Goal: Navigation & Orientation: Understand site structure

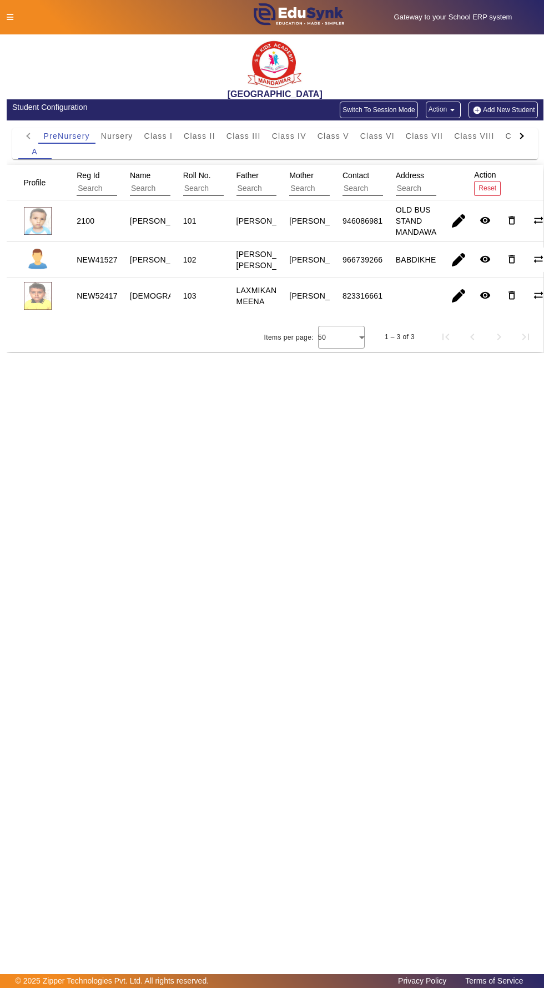
click at [9, 17] on icon at bounding box center [10, 17] width 7 height 8
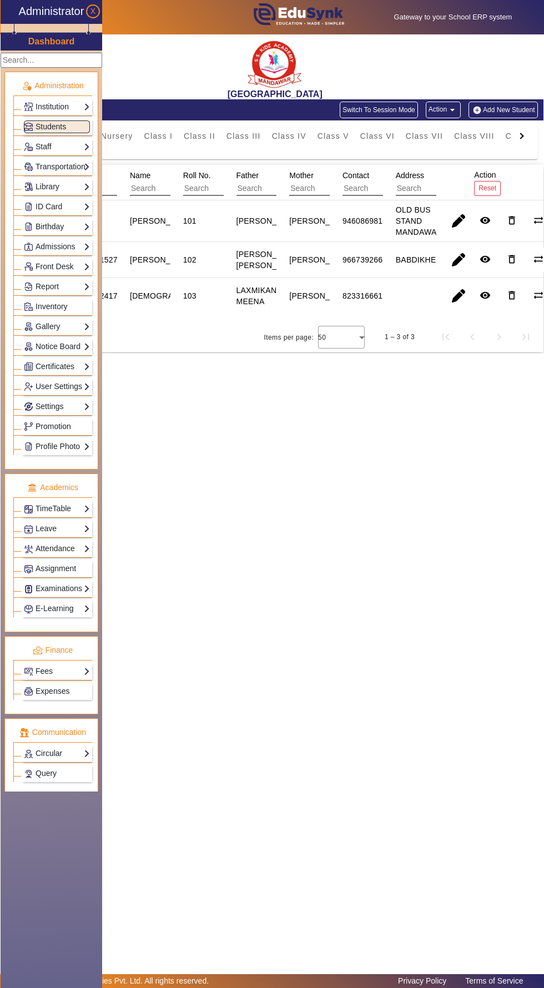
click at [67, 41] on h3 "Dashboard" at bounding box center [51, 41] width 47 height 11
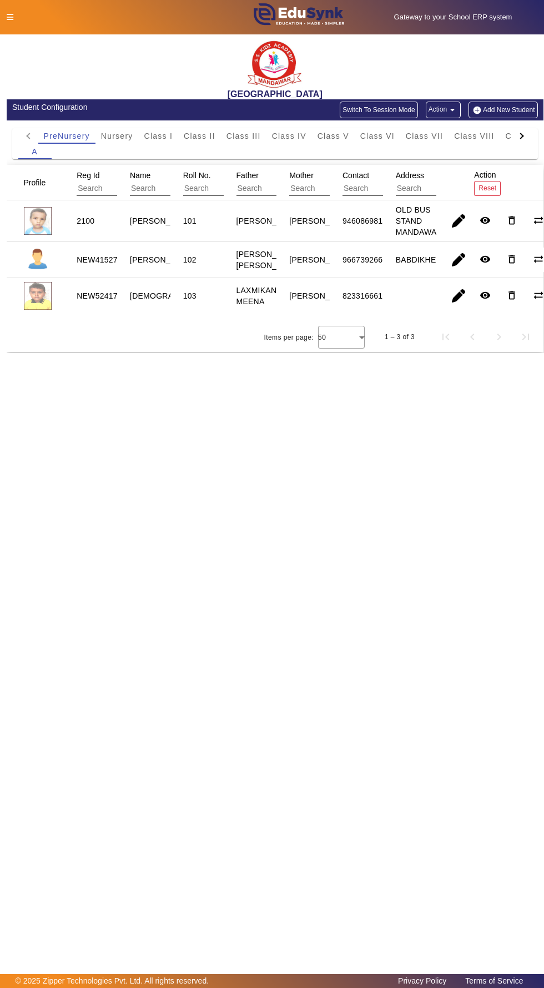
click at [13, 16] on icon at bounding box center [10, 17] width 7 height 8
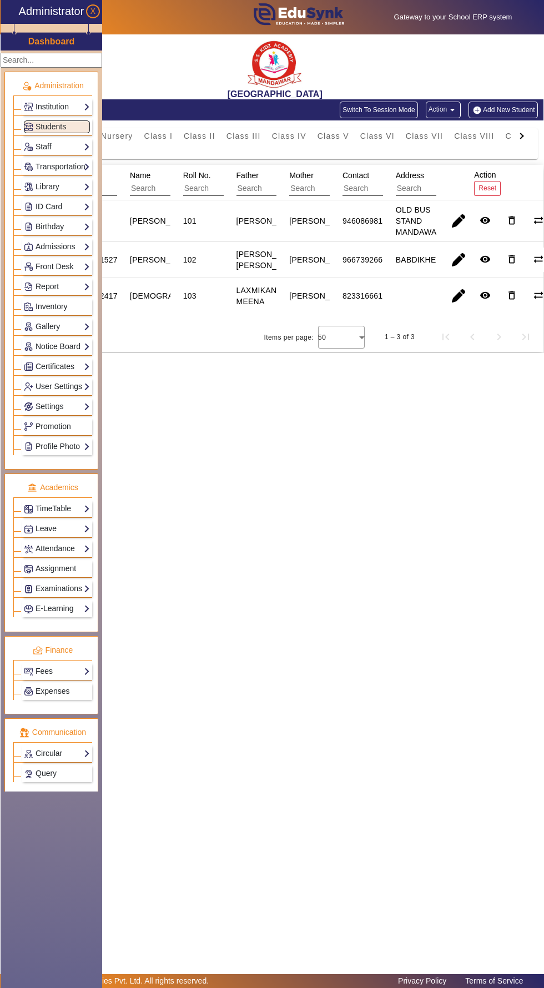
click at [205, 414] on main "X Administrator Dashboard Administration Institution Institution Details Sessio…" at bounding box center [272, 504] width 544 height 940
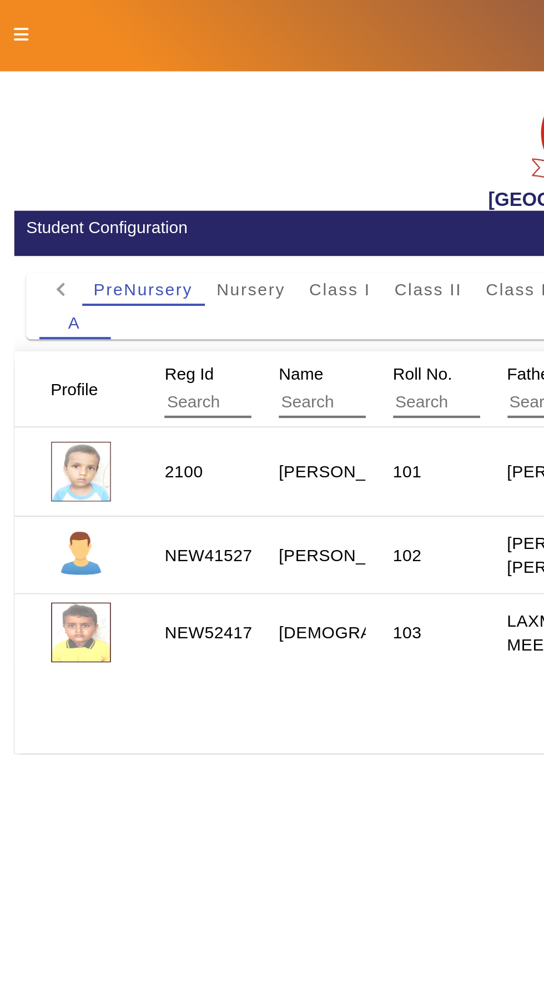
scroll to position [45, 0]
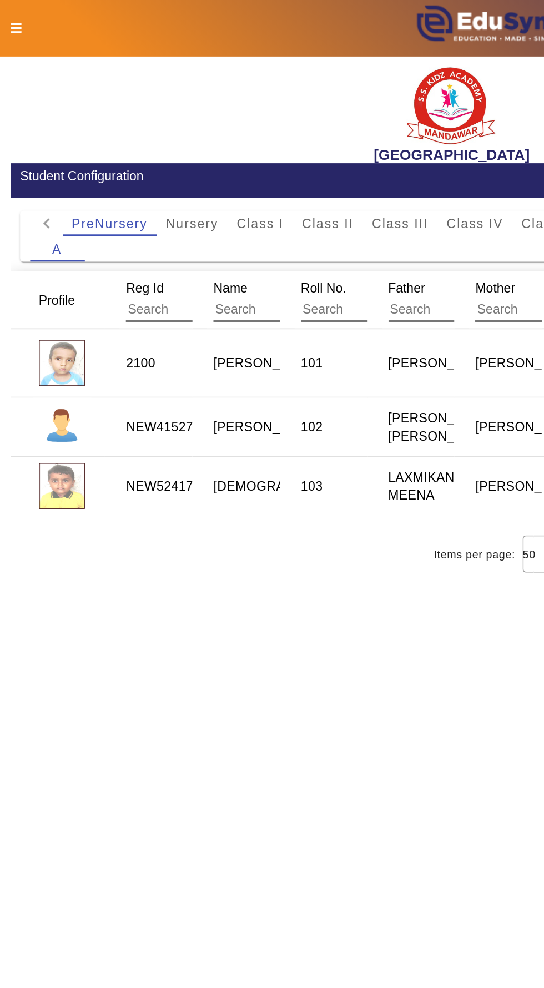
click at [13, 14] on icon at bounding box center [10, 17] width 7 height 8
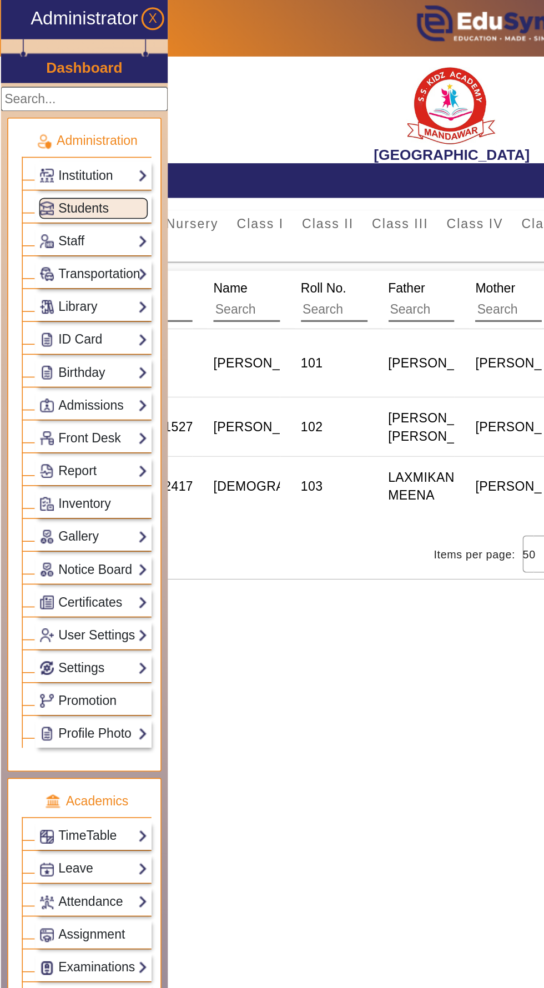
scroll to position [4, 0]
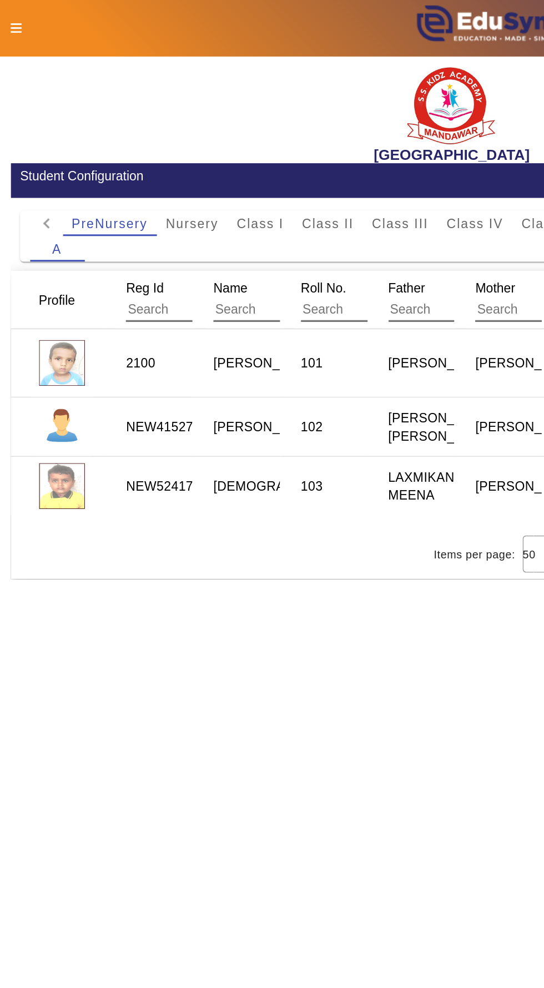
click at [12, 17] on icon at bounding box center [10, 17] width 7 height 8
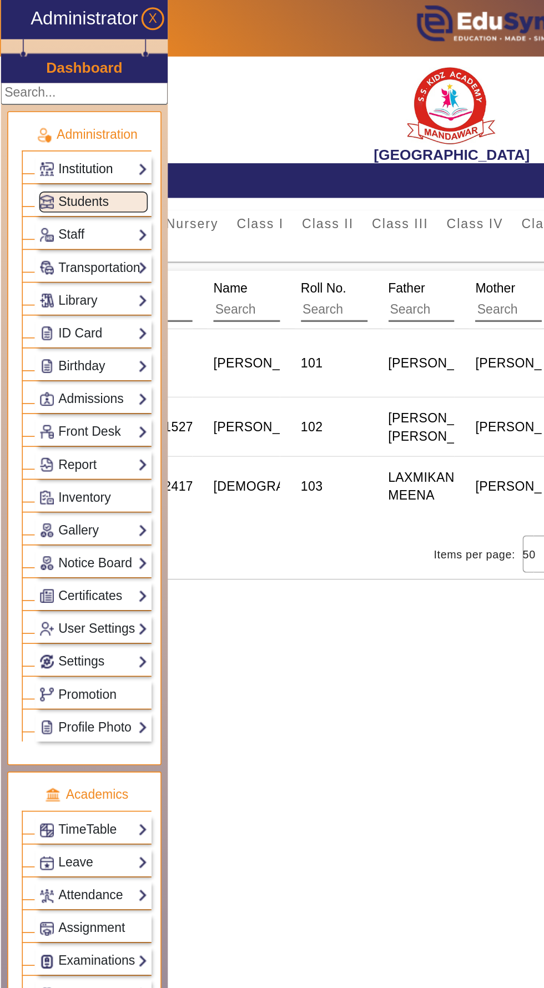
click at [83, 98] on link "Institution" at bounding box center [57, 103] width 66 height 13
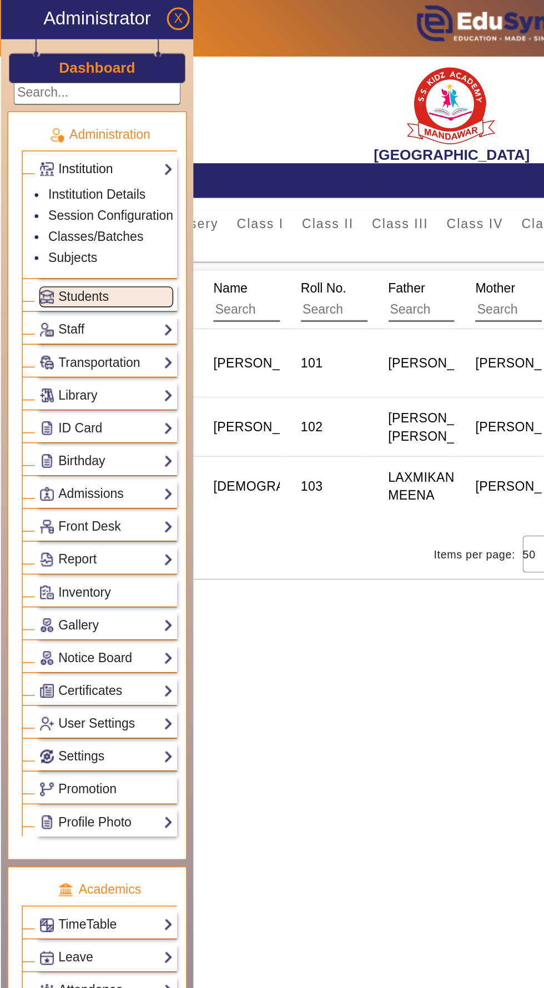
click at [86, 97] on link "Institution" at bounding box center [65, 103] width 82 height 13
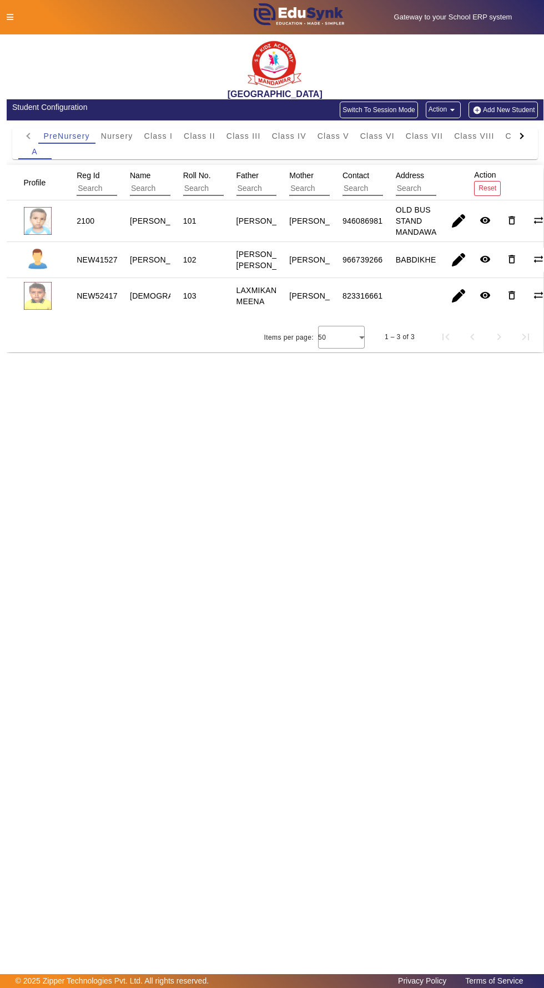
click at [9, 17] on icon at bounding box center [10, 17] width 7 height 8
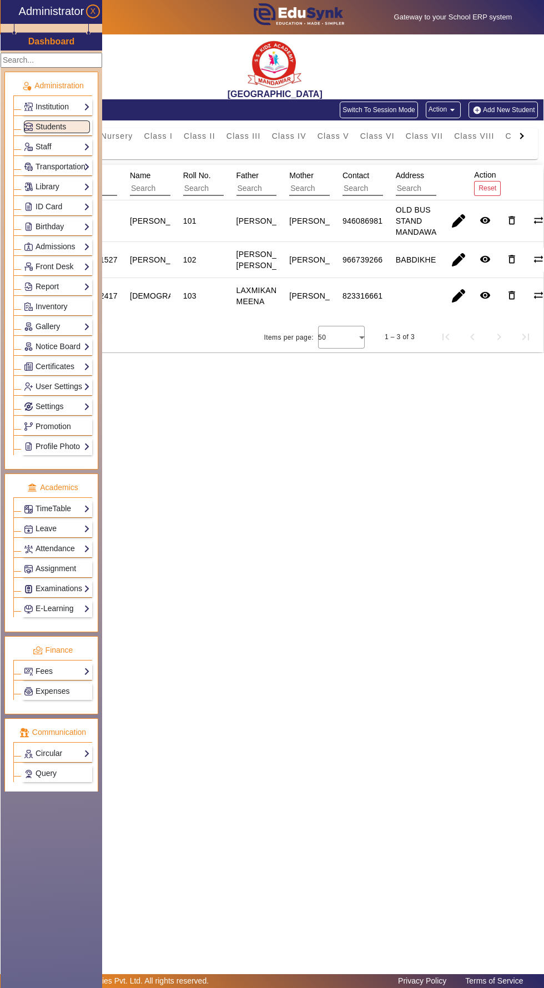
click at [393, 393] on main "X Administrator Dashboard Administration Institution Institution Details Sessio…" at bounding box center [272, 504] width 544 height 940
click at [482, 19] on h5 "Gateway to your School ERP system" at bounding box center [453, 17] width 169 height 9
click at [444, 395] on main "X Administrator Dashboard Administration Institution Institution Details Sessio…" at bounding box center [272, 504] width 544 height 940
click at [100, 7] on button "X" at bounding box center [93, 11] width 14 height 14
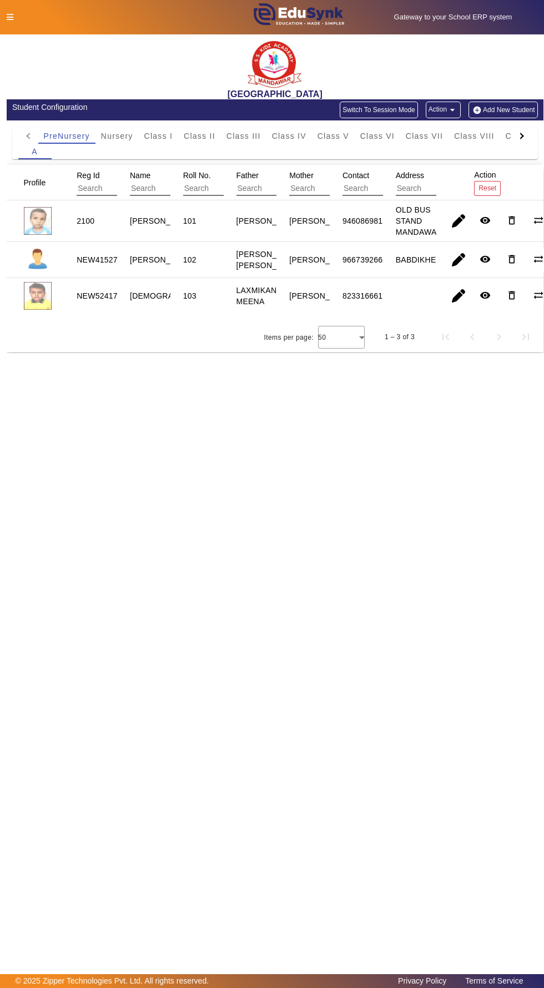
click at [515, 18] on h5 "Gateway to your School ERP system" at bounding box center [453, 17] width 169 height 9
click at [493, 20] on h5 "Gateway to your School ERP system" at bounding box center [453, 17] width 169 height 9
click at [317, 28] on img at bounding box center [298, 17] width 130 height 34
click at [9, 17] on icon at bounding box center [10, 17] width 7 height 8
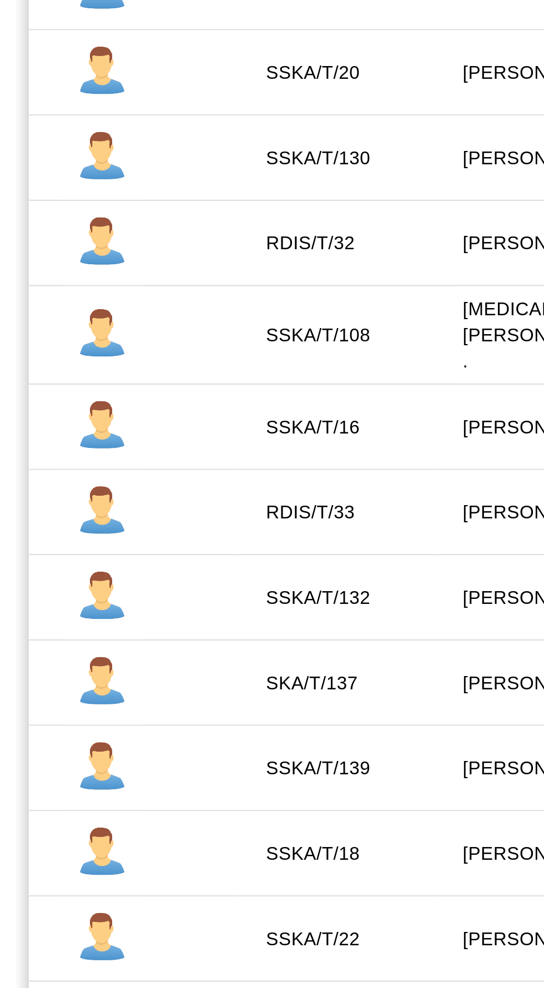
scroll to position [23, 0]
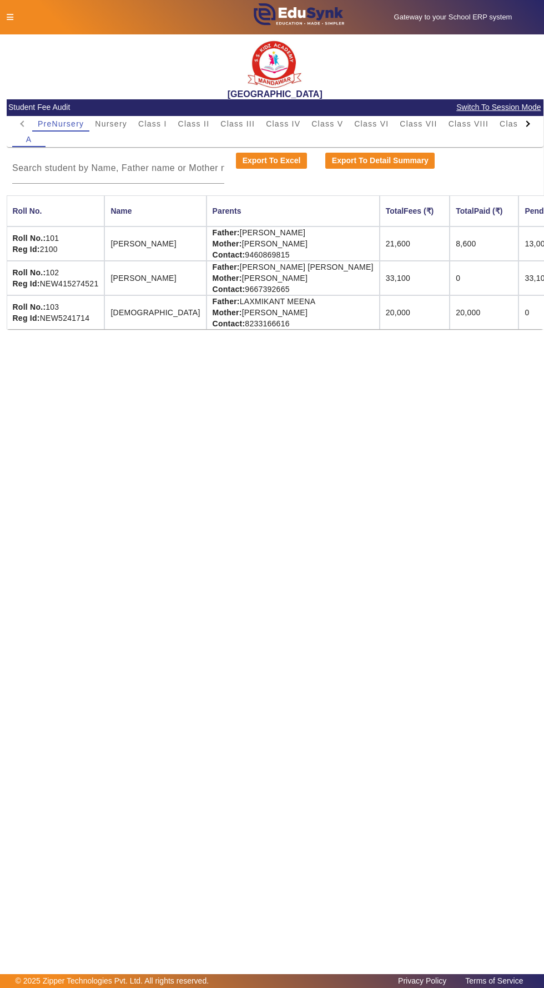
click at [11, 17] on icon at bounding box center [10, 17] width 7 height 8
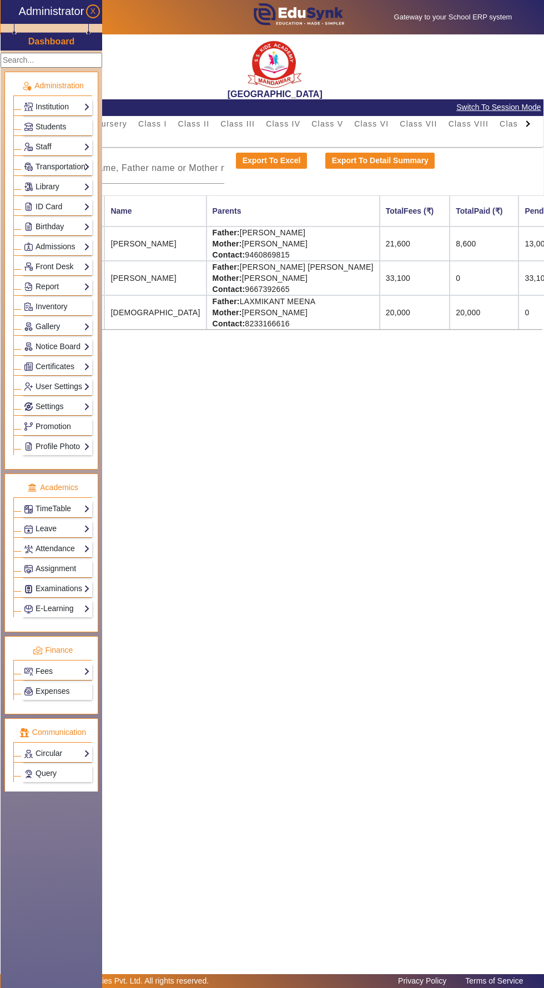
click at [320, 525] on main "X Administrator Dashboard Administration Institution Institution Details Sessio…" at bounding box center [272, 504] width 544 height 940
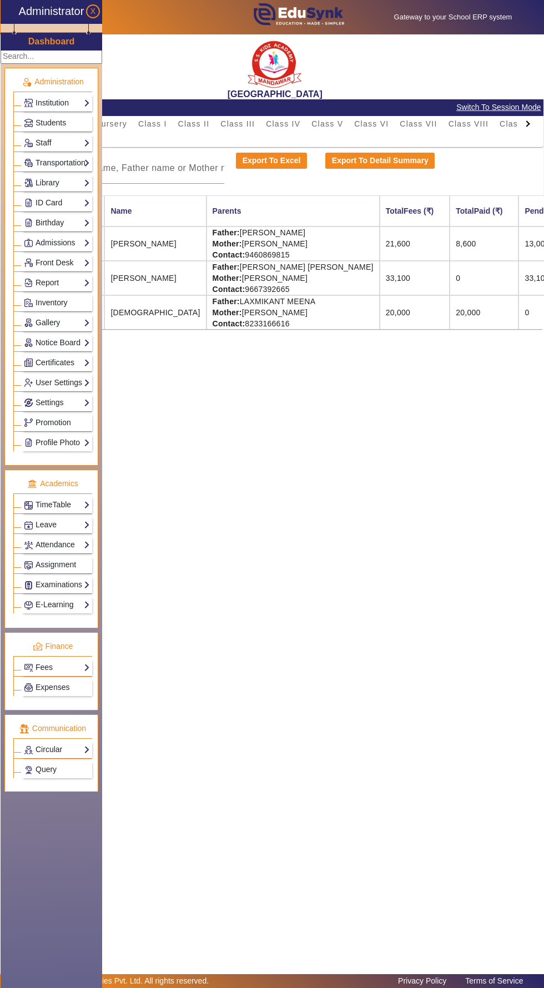
scroll to position [3, 0]
click at [78, 839] on link "Curriculum" at bounding box center [57, 833] width 66 height 13
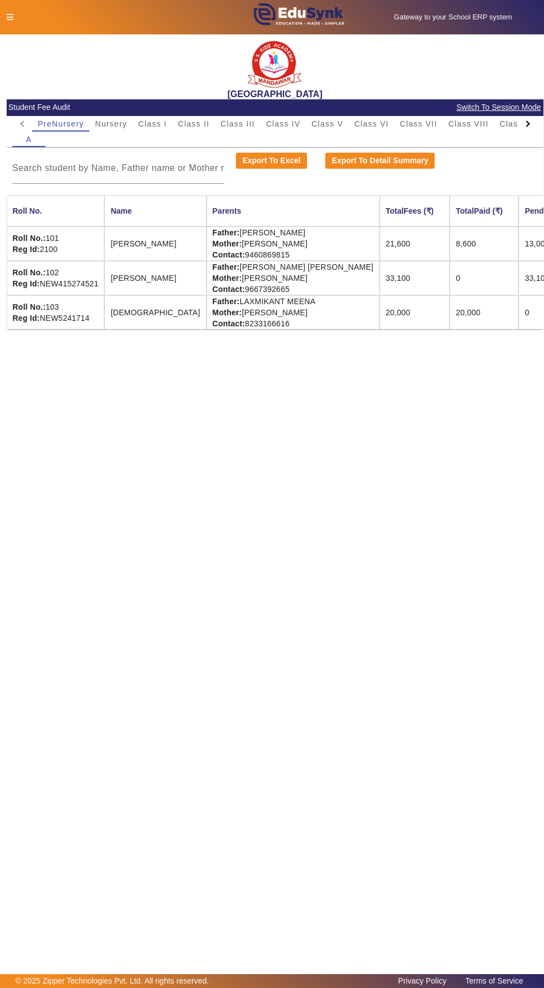
click at [30, 16] on div at bounding box center [114, 18] width 227 height 12
click at [9, 17] on icon at bounding box center [10, 17] width 7 height 8
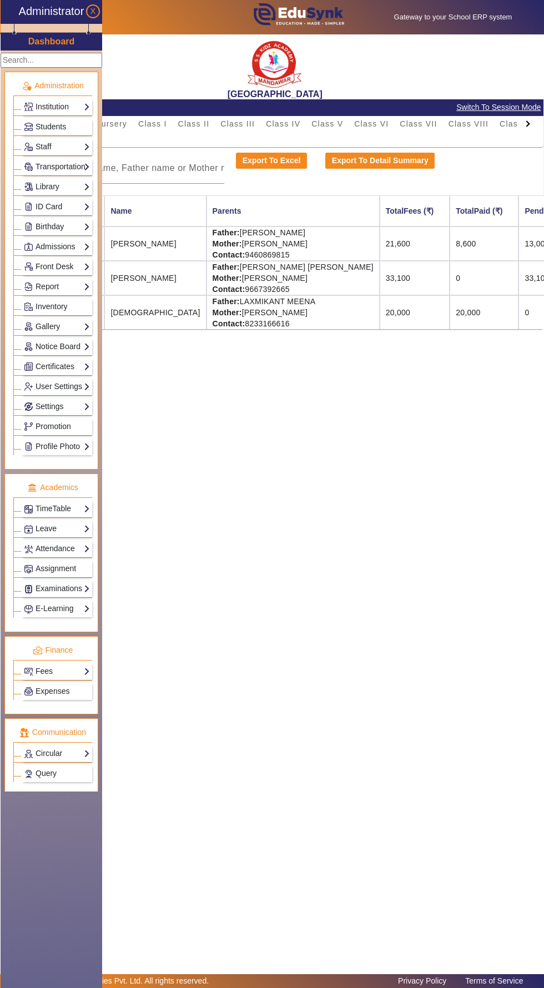
click at [309, 741] on main "X Administrator Dashboard Administration Institution Institution Details Sessio…" at bounding box center [272, 504] width 544 height 940
click at [100, 11] on button "X" at bounding box center [93, 11] width 14 height 14
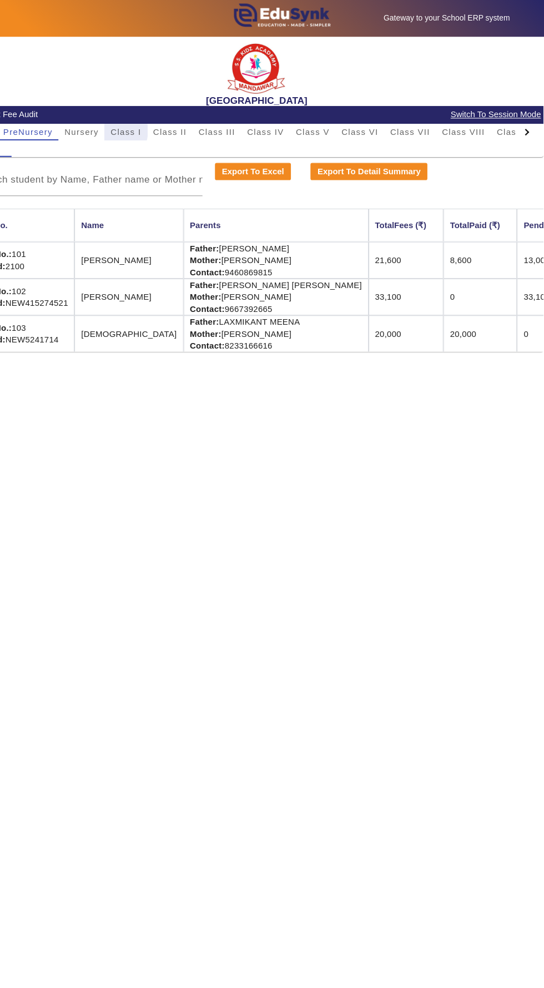
scroll to position [5, 0]
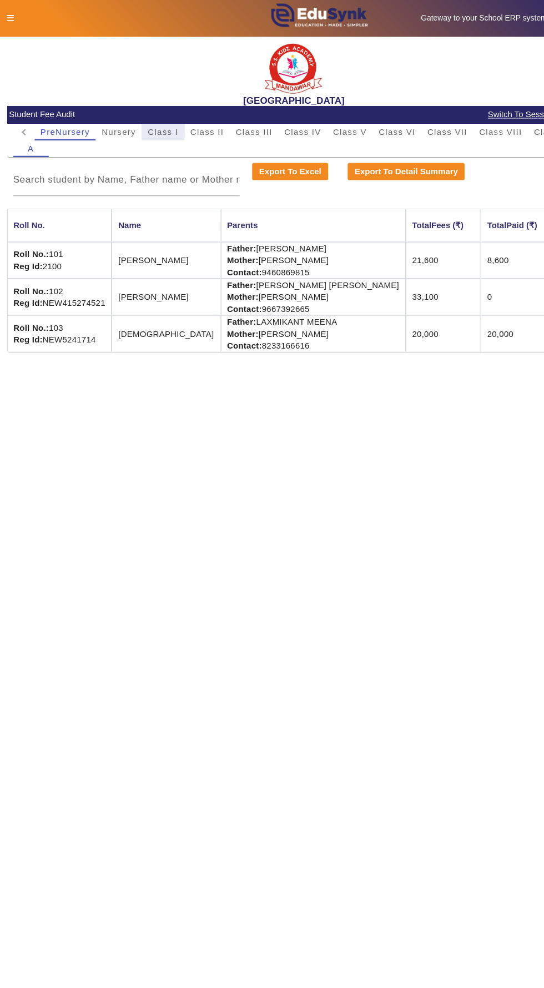
click at [9, 13] on icon at bounding box center [10, 17] width 7 height 8
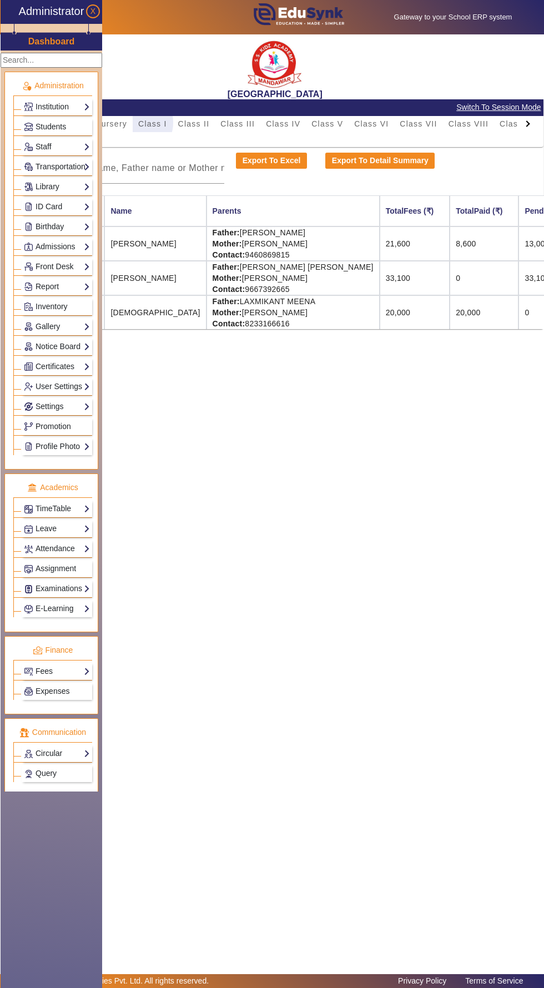
click at [390, 601] on main "X Administrator Dashboard Administration Institution Institution Details Sessio…" at bounding box center [272, 504] width 544 height 940
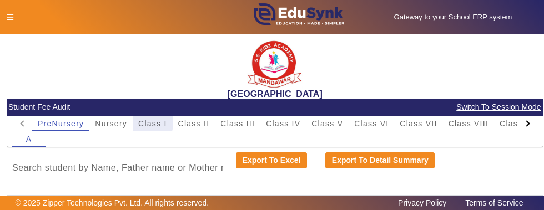
click at [496, 19] on div "Gateway to your School ERP system English हिंदी (Hindi) ಕನ್ನಡ (Kannada) தமிழ் (…" at bounding box center [272, 17] width 543 height 34
click at [475, 18] on div "Gateway to your School ERP system English हिंदी (Hindi) ಕನ್ನಡ (Kannada) தமிழ் (…" at bounding box center [272, 17] width 543 height 34
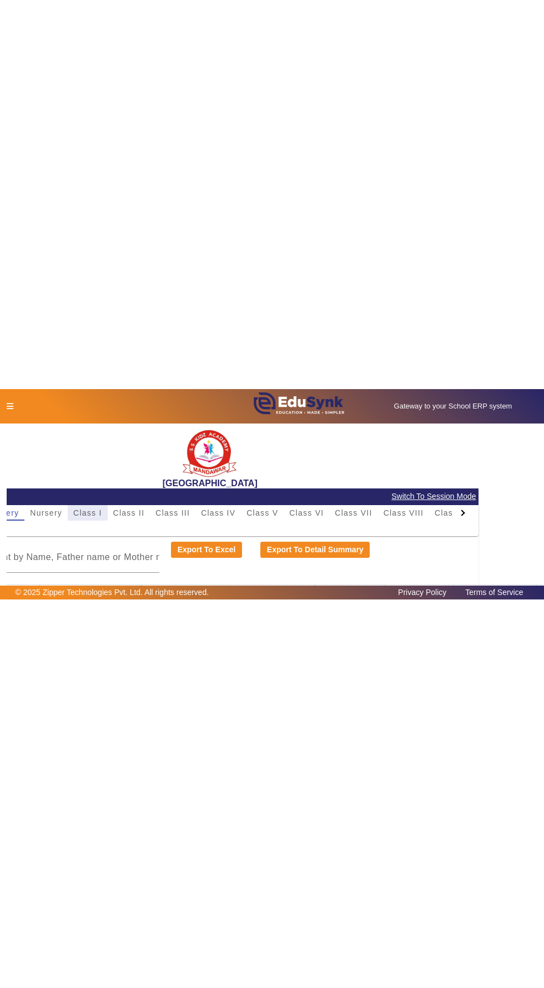
scroll to position [0, 0]
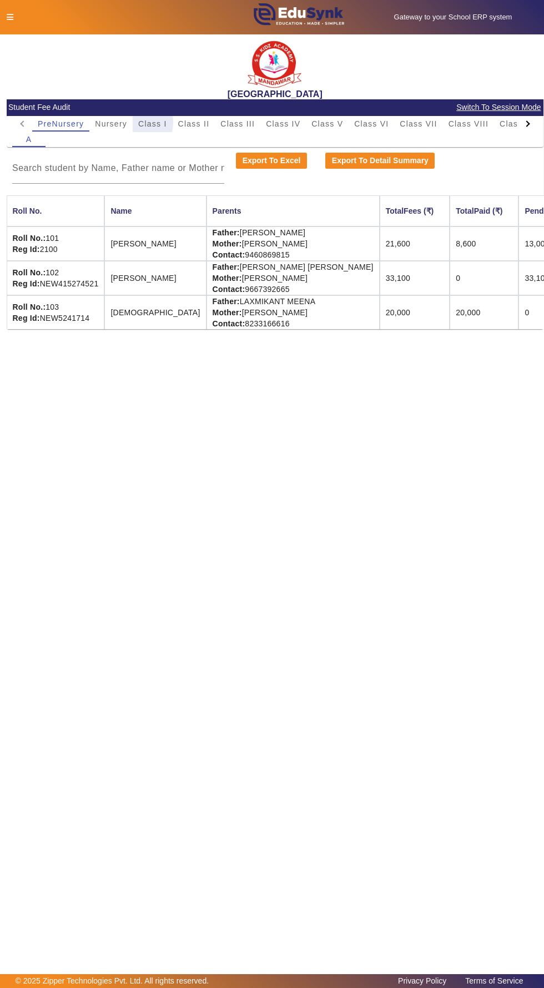
click at [9, 13] on icon at bounding box center [10, 17] width 7 height 8
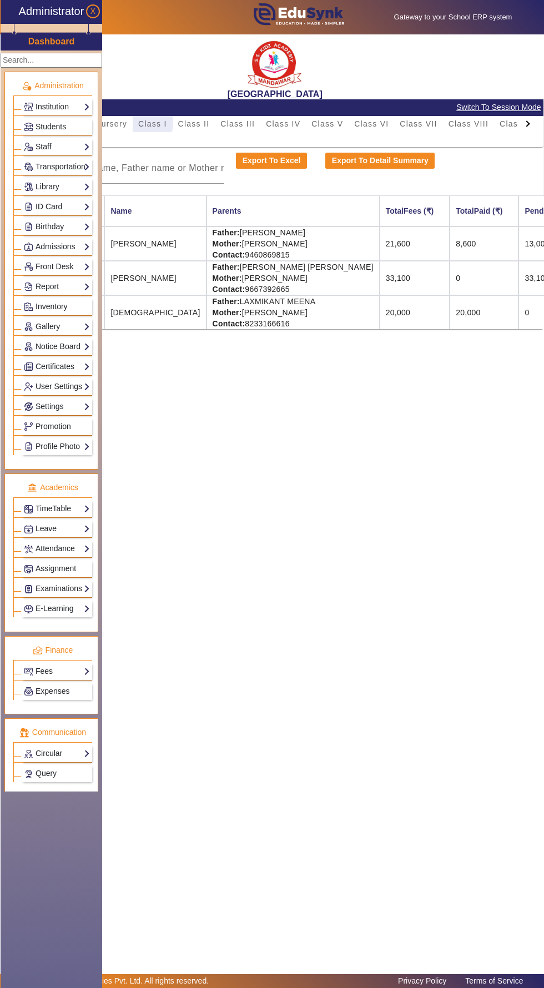
click at [73, 43] on h3 "Dashboard" at bounding box center [51, 41] width 47 height 11
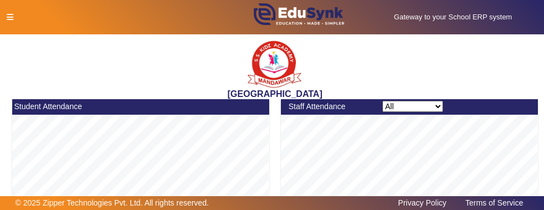
click at [494, 19] on h5 "Gateway to your School ERP system" at bounding box center [453, 17] width 169 height 9
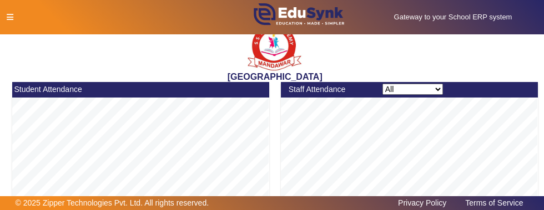
scroll to position [18, 0]
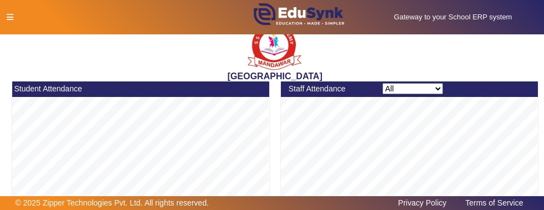
click at [475, 14] on h5 "Gateway to your School ERP system" at bounding box center [453, 17] width 169 height 9
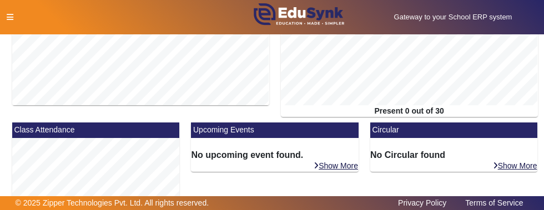
scroll to position [0, 0]
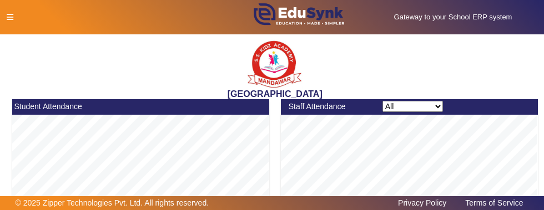
click at [9, 17] on icon at bounding box center [10, 17] width 7 height 8
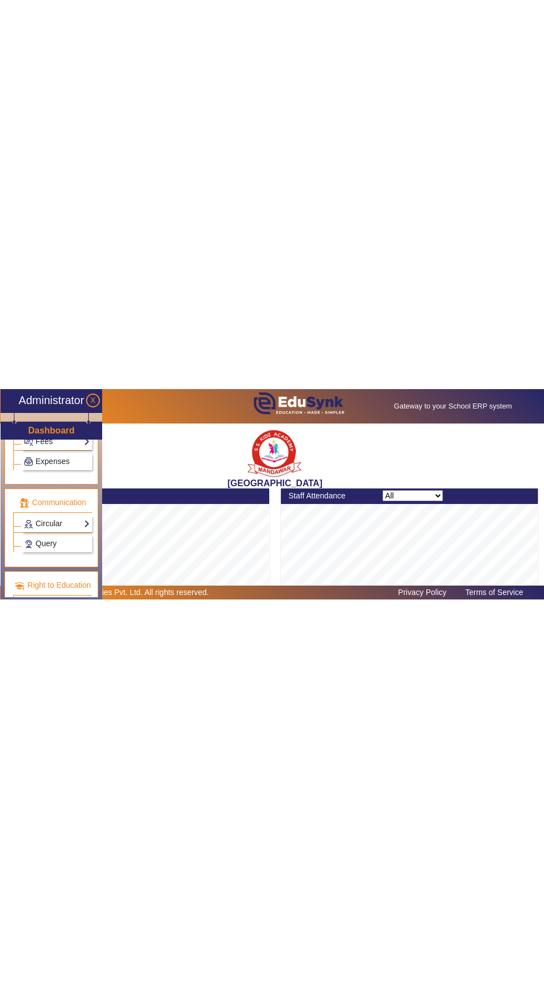
scroll to position [37, 0]
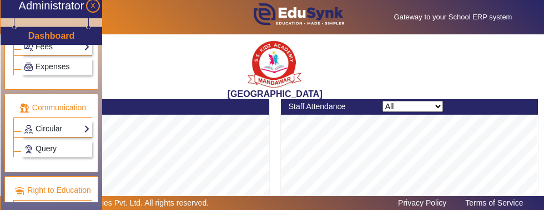
click at [148, 93] on h2 "[GEOGRAPHIC_DATA]" at bounding box center [276, 94] width 538 height 11
